Goal: Task Accomplishment & Management: Use online tool/utility

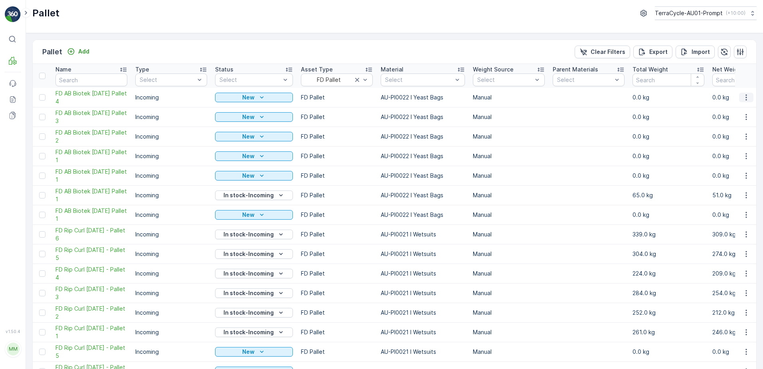
click at [745, 96] on icon "button" at bounding box center [746, 97] width 8 height 8
click at [740, 153] on div "Print QR" at bounding box center [737, 153] width 53 height 11
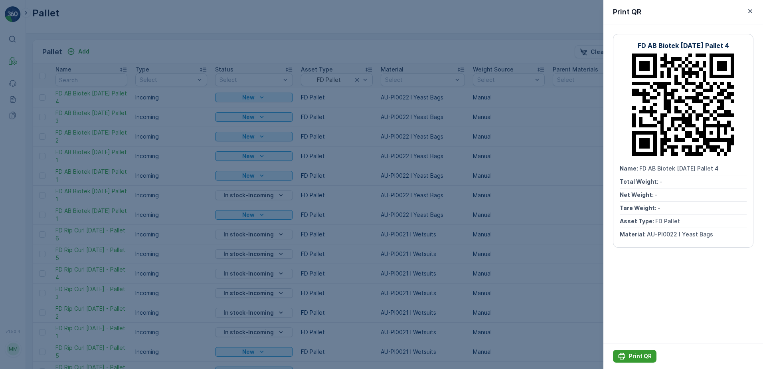
click at [644, 352] on button "Print QR" at bounding box center [635, 356] width 44 height 13
click at [754, 12] on button "button" at bounding box center [751, 11] width 10 height 10
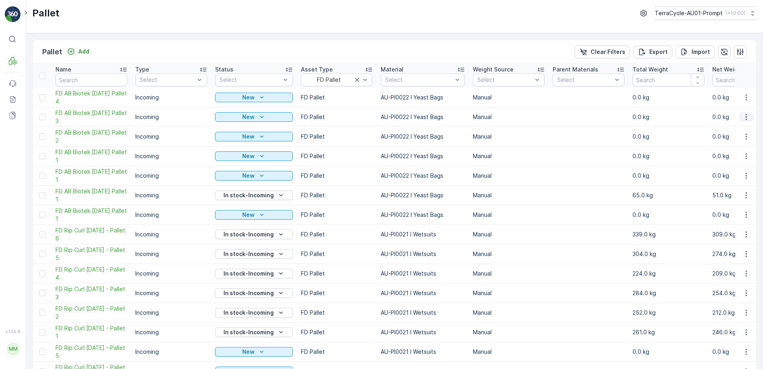
click at [746, 119] on icon "button" at bounding box center [746, 117] width 8 height 8
click at [735, 172] on span "Print QR" at bounding box center [725, 174] width 22 height 8
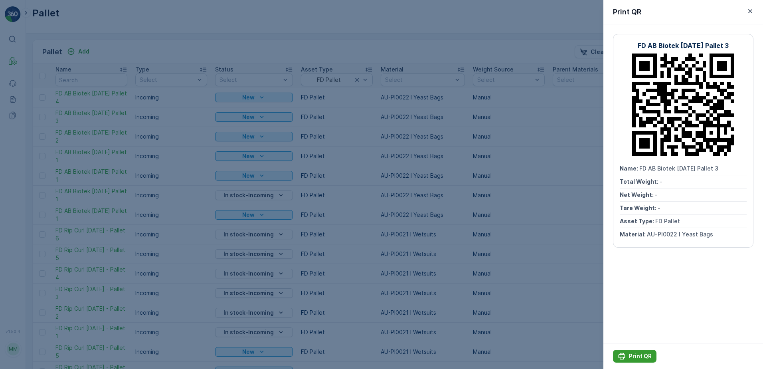
click at [640, 352] on p "Print QR" at bounding box center [640, 356] width 23 height 8
click at [753, 12] on icon "button" at bounding box center [750, 11] width 8 height 8
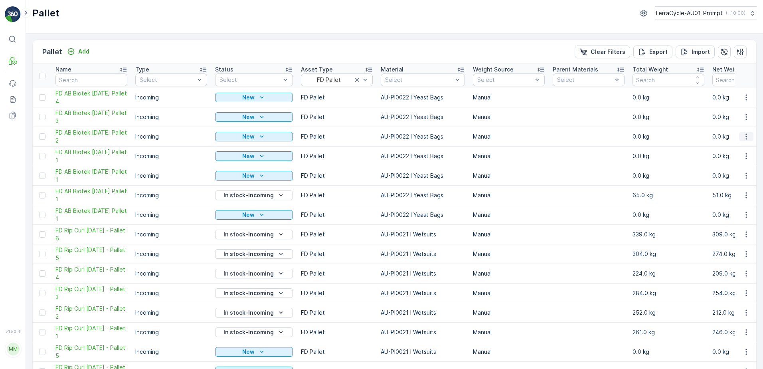
click at [746, 137] on icon "button" at bounding box center [746, 137] width 1 height 6
click at [729, 187] on div "Update Weight" at bounding box center [737, 181] width 53 height 11
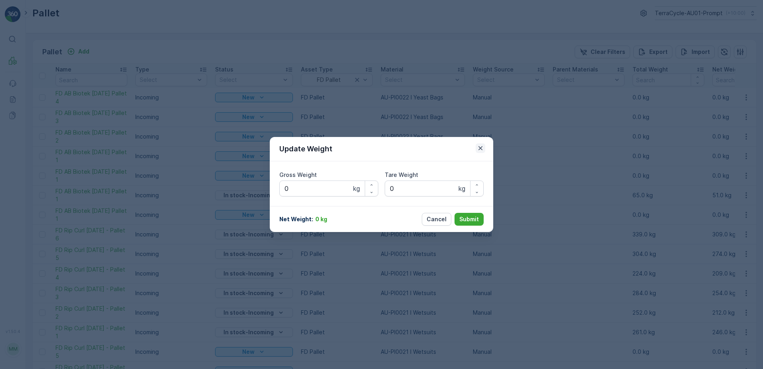
click at [479, 150] on icon "button" at bounding box center [481, 148] width 4 height 4
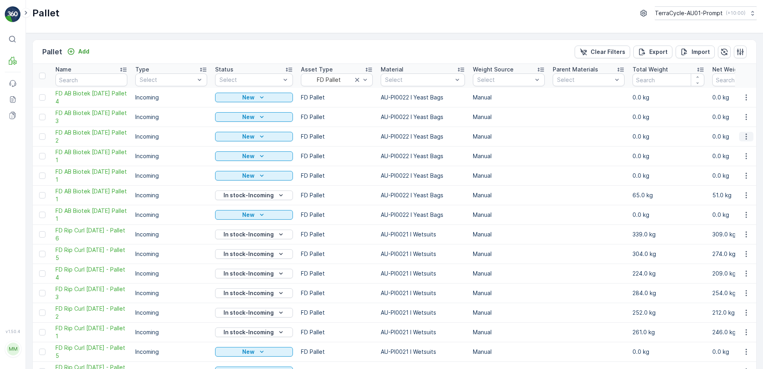
click at [744, 139] on icon "button" at bounding box center [746, 137] width 8 height 8
click at [732, 194] on span "Print QR" at bounding box center [725, 193] width 22 height 8
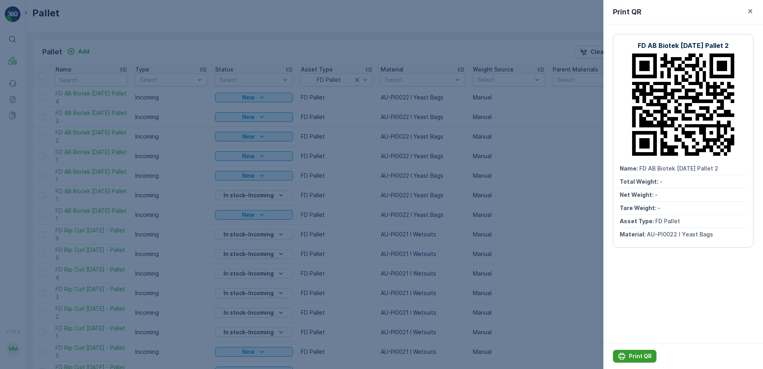
click at [638, 356] on p "Print QR" at bounding box center [640, 356] width 23 height 8
click at [750, 13] on icon "button" at bounding box center [750, 11] width 8 height 8
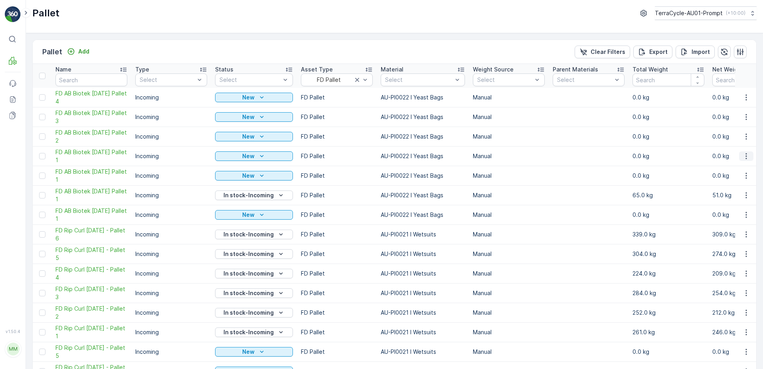
click at [747, 158] on icon "button" at bounding box center [746, 156] width 8 height 8
click at [735, 213] on span "Print QR" at bounding box center [725, 213] width 22 height 8
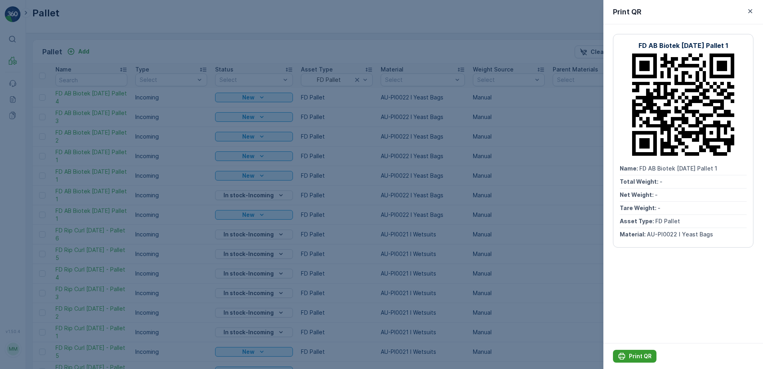
click at [643, 358] on p "Print QR" at bounding box center [640, 356] width 23 height 8
click at [748, 11] on icon "button" at bounding box center [750, 11] width 8 height 8
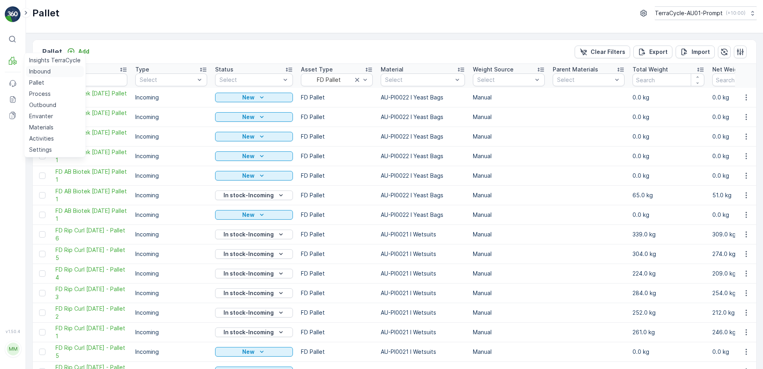
click at [36, 71] on p "Inbound" at bounding box center [40, 71] width 22 height 8
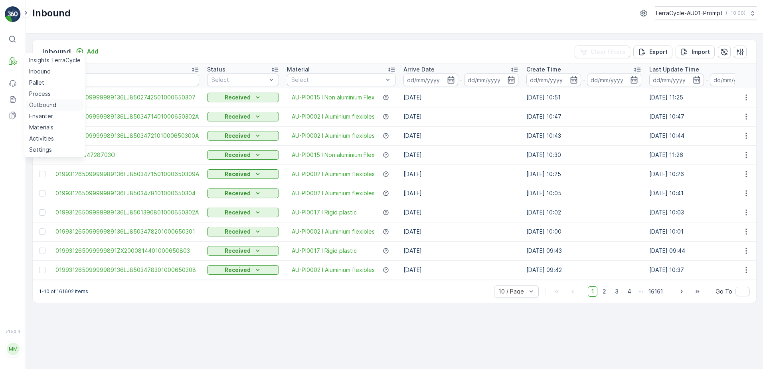
click at [41, 105] on p "Outbound" at bounding box center [42, 105] width 27 height 8
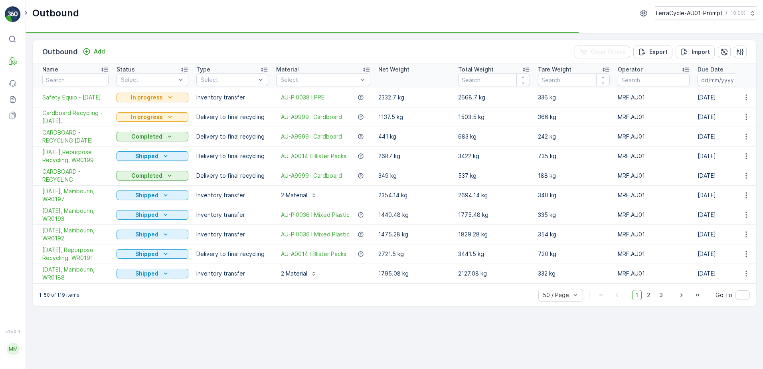
click at [65, 97] on span "Safety Equip - [DATE]" at bounding box center [75, 97] width 66 height 8
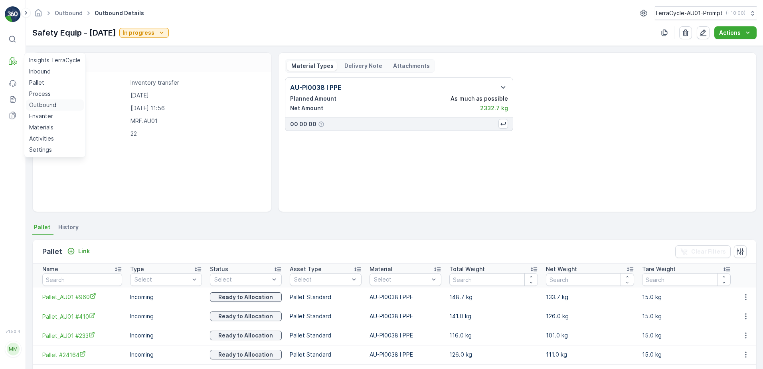
click at [40, 108] on p "Outbound" at bounding box center [42, 105] width 27 height 8
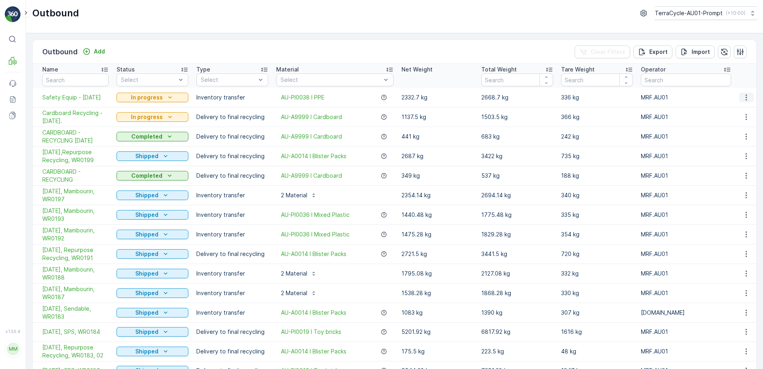
click at [746, 98] on icon "button" at bounding box center [746, 97] width 8 height 8
click at [737, 141] on span "Create Delivery Note" at bounding box center [731, 143] width 57 height 8
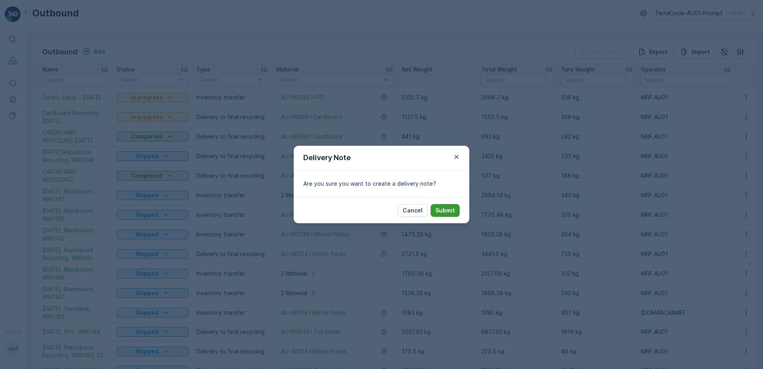
click at [442, 211] on p "Submit" at bounding box center [446, 210] width 20 height 8
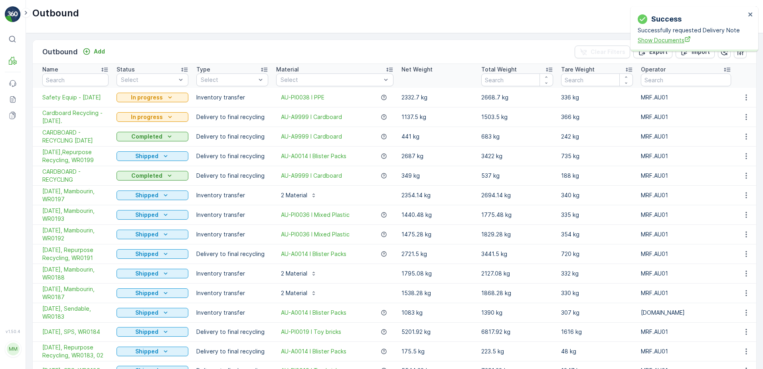
click at [655, 42] on span "Show Documents" at bounding box center [692, 40] width 108 height 8
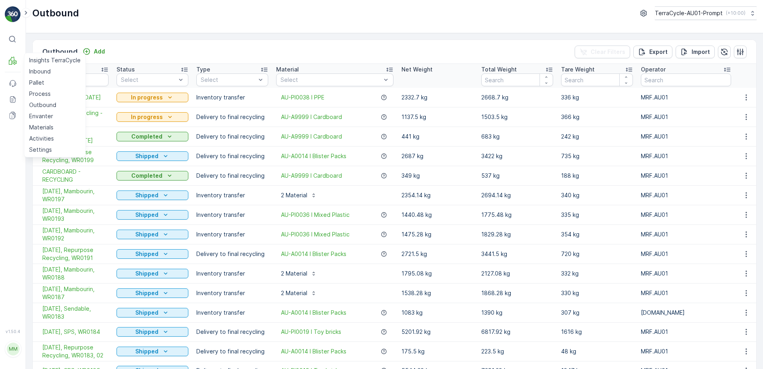
drag, startPoint x: 34, startPoint y: 72, endPoint x: 75, endPoint y: 54, distance: 44.3
click at [34, 72] on p "Inbound" at bounding box center [40, 71] width 22 height 8
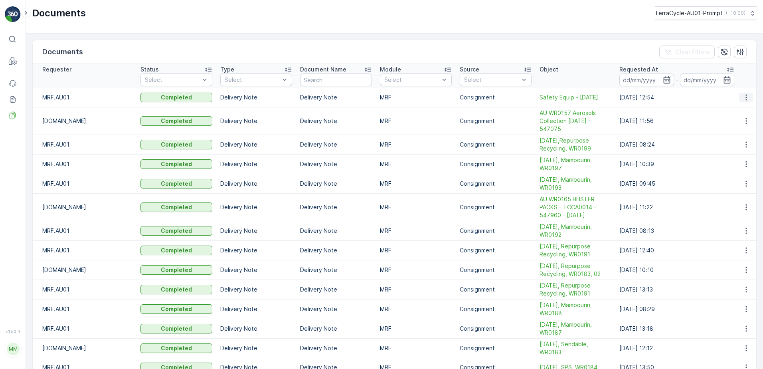
click at [742, 99] on icon "button" at bounding box center [746, 97] width 8 height 8
click at [743, 110] on span "See Details" at bounding box center [744, 109] width 31 height 8
